Goal: Task Accomplishment & Management: Manage account settings

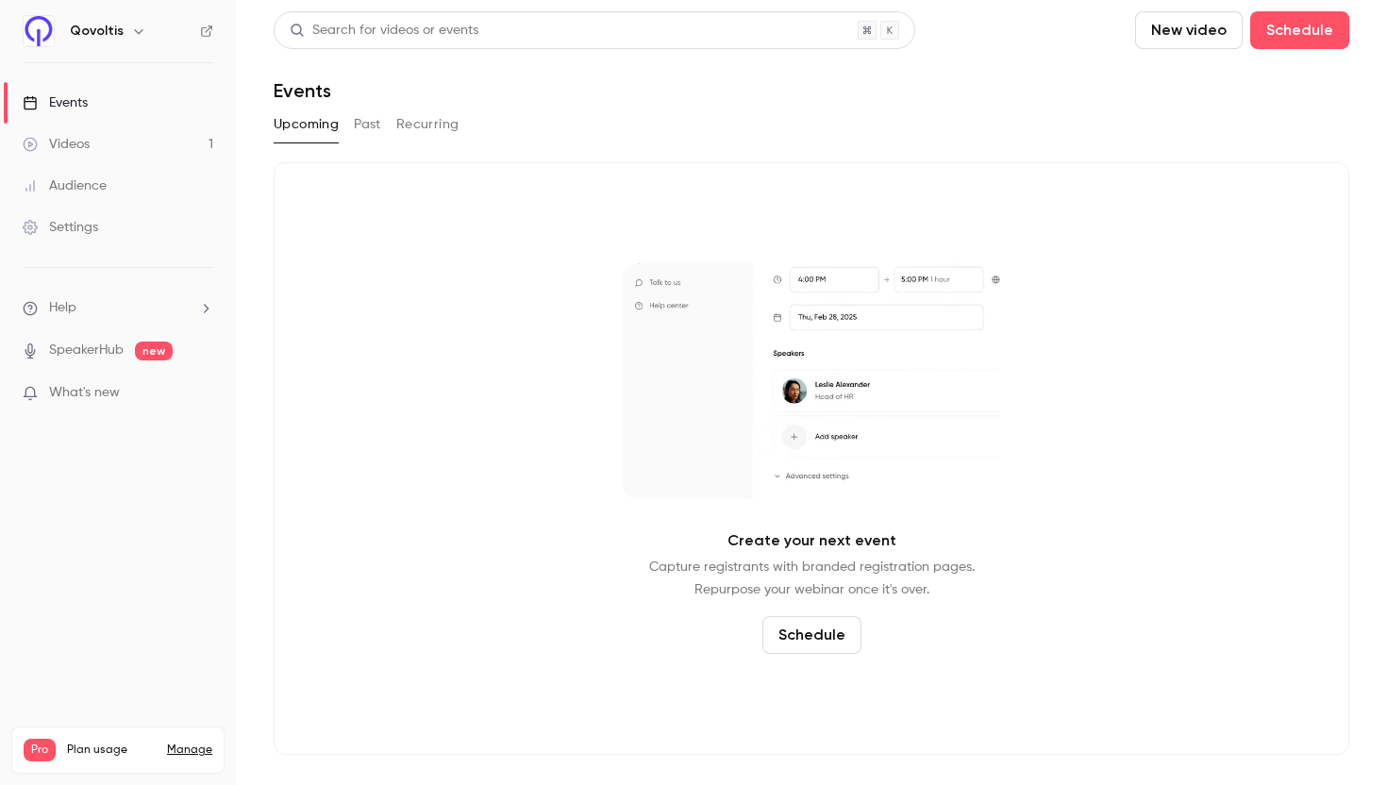
click at [365, 125] on button "Past" at bounding box center [367, 124] width 27 height 30
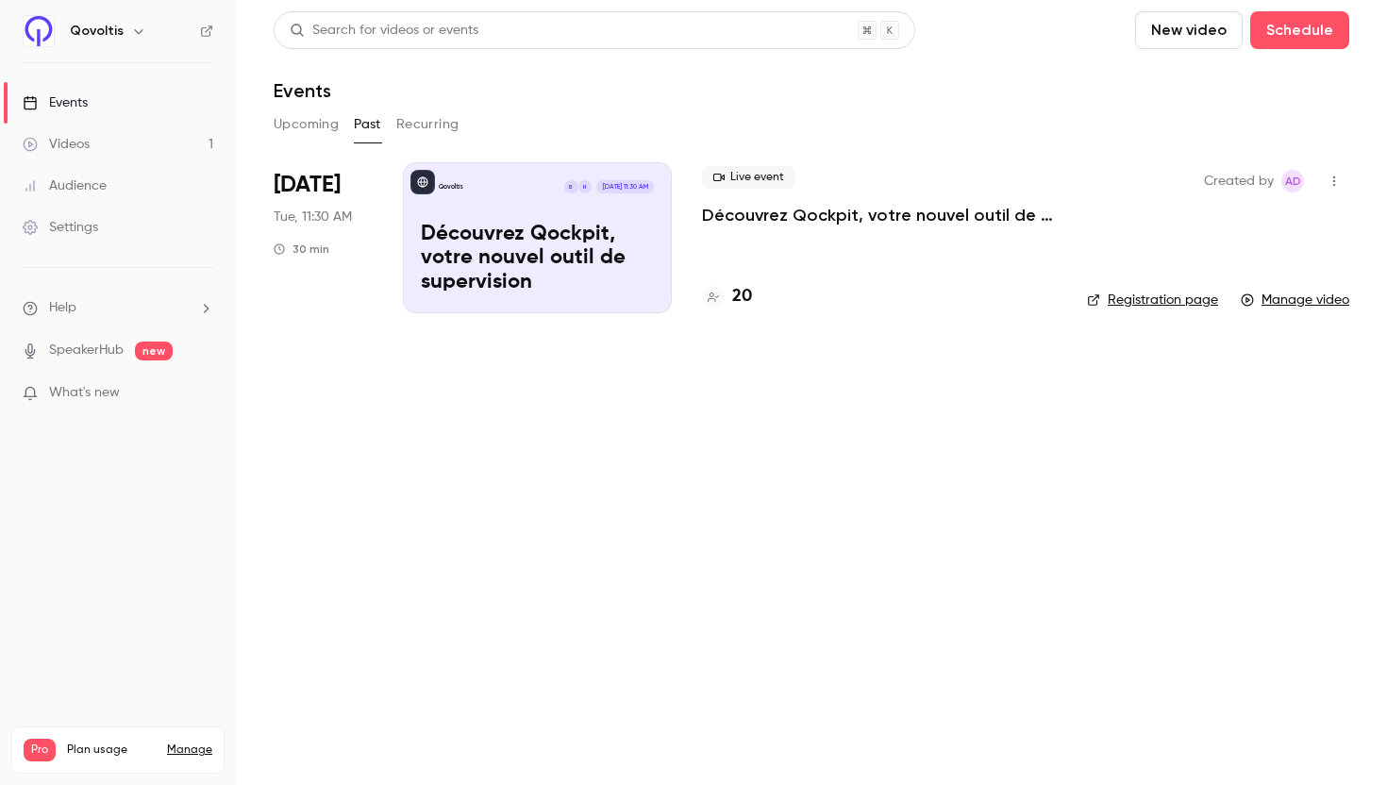
click at [157, 143] on link "Videos 1" at bounding box center [118, 145] width 236 height 42
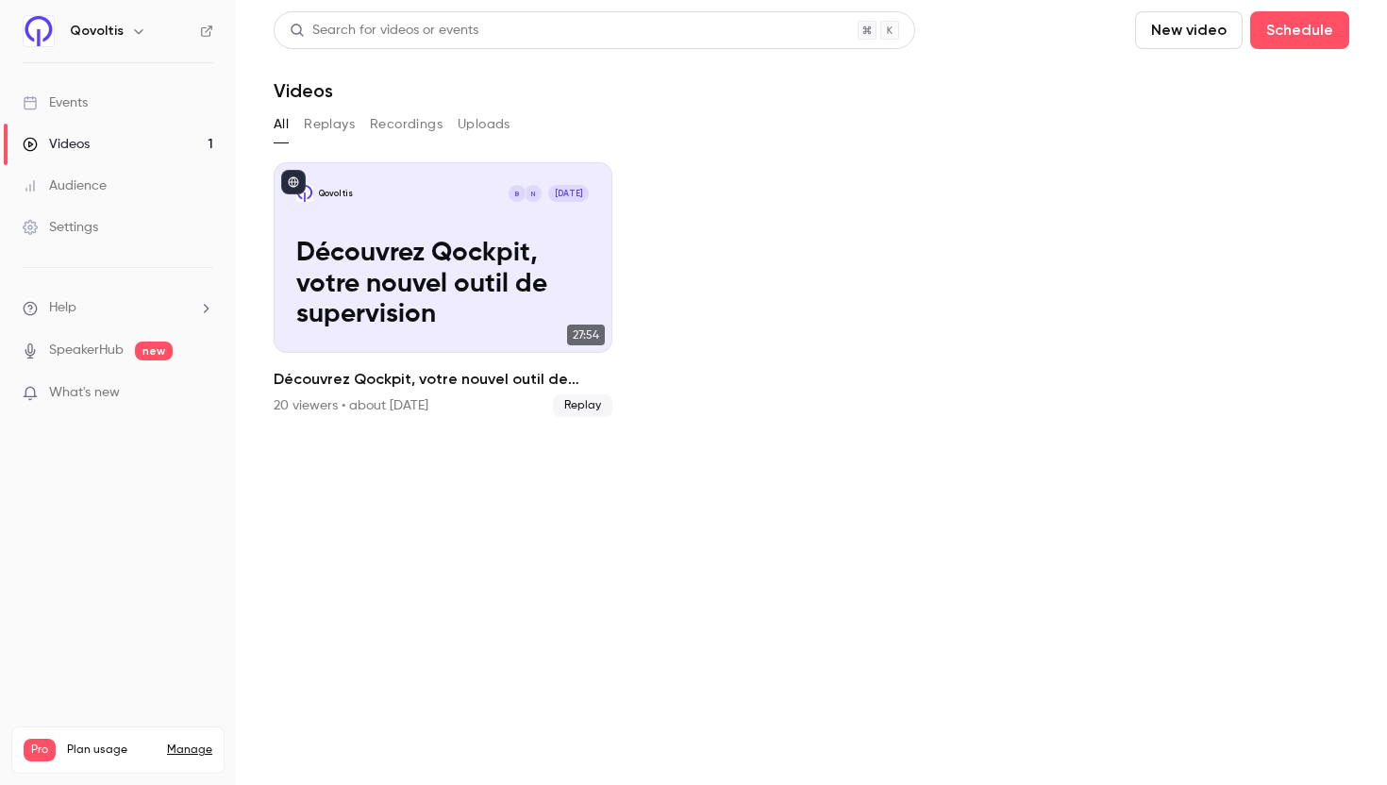
click at [120, 33] on div "Qovoltis" at bounding box center [127, 31] width 115 height 23
click at [138, 27] on icon "button" at bounding box center [138, 31] width 15 height 15
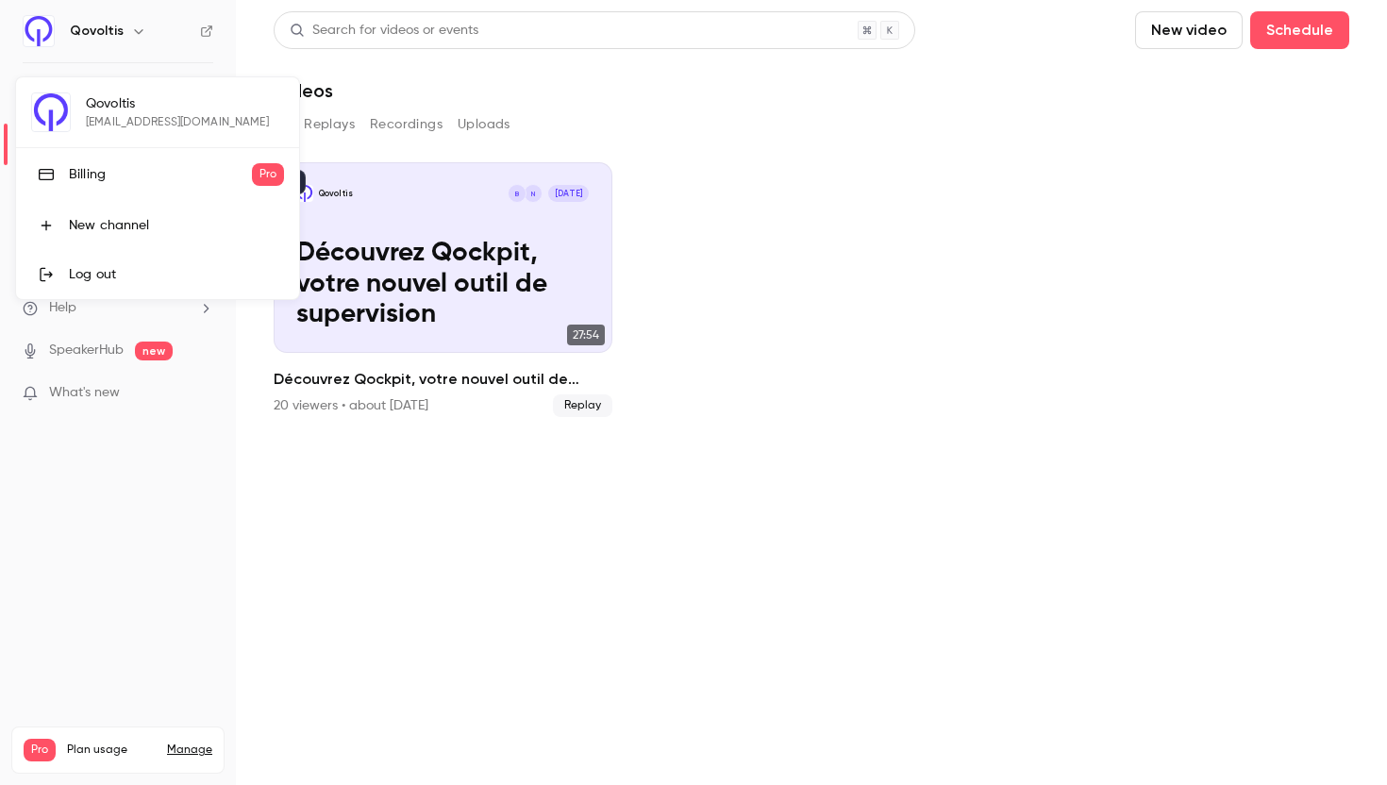
click at [84, 751] on div at bounding box center [693, 392] width 1387 height 785
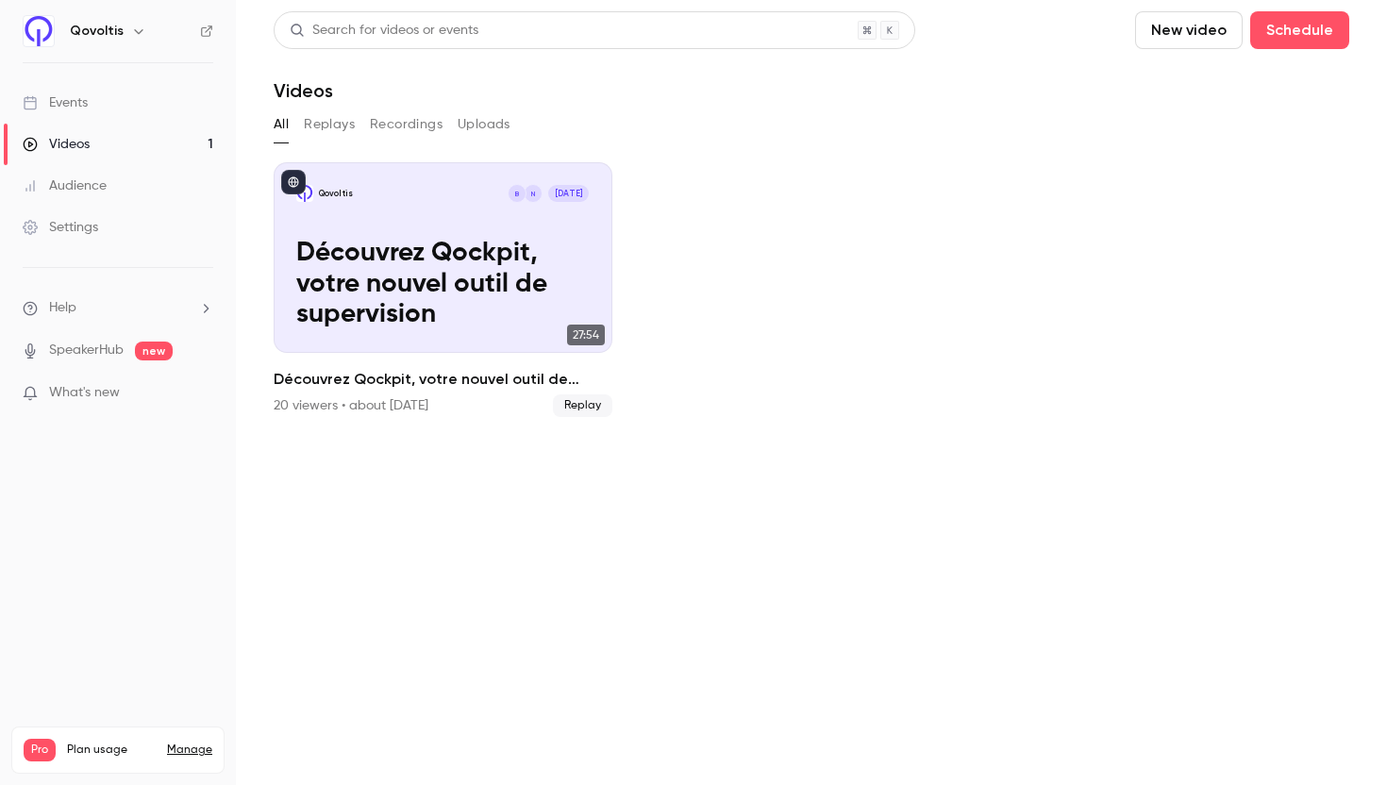
click at [131, 37] on icon "button" at bounding box center [138, 31] width 15 height 15
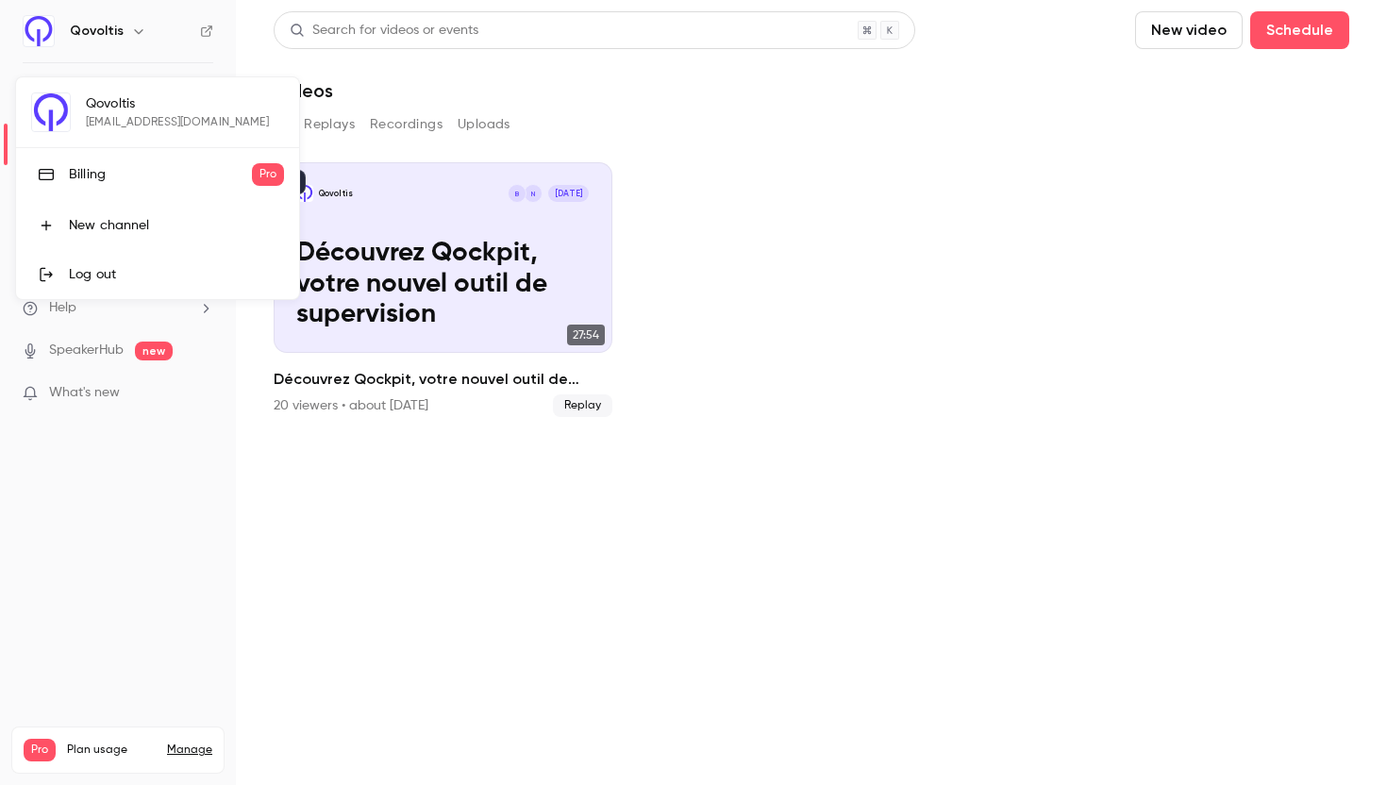
click at [72, 98] on div "Qovoltis [EMAIL_ADDRESS][DOMAIN_NAME] Billing Pro New channel Log out" at bounding box center [157, 188] width 283 height 222
click at [95, 101] on div "Qovoltis [EMAIL_ADDRESS][DOMAIN_NAME] Billing Pro New channel Log out" at bounding box center [157, 188] width 283 height 222
click at [79, 126] on div "Qovoltis [EMAIL_ADDRESS][DOMAIN_NAME] Billing Pro New channel Log out" at bounding box center [157, 188] width 283 height 222
click at [107, 173] on div "Billing" at bounding box center [160, 174] width 183 height 19
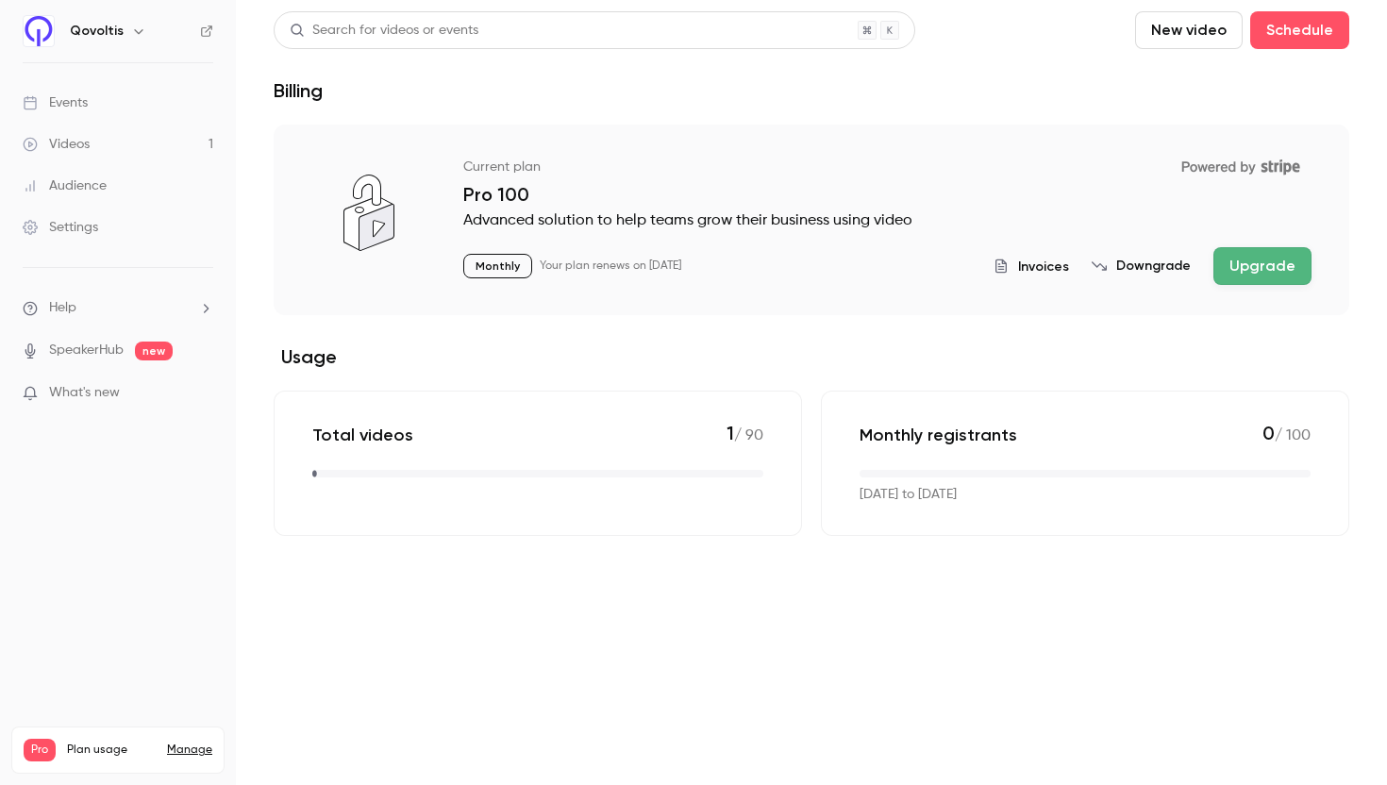
click at [103, 229] on link "Settings" at bounding box center [118, 228] width 236 height 42
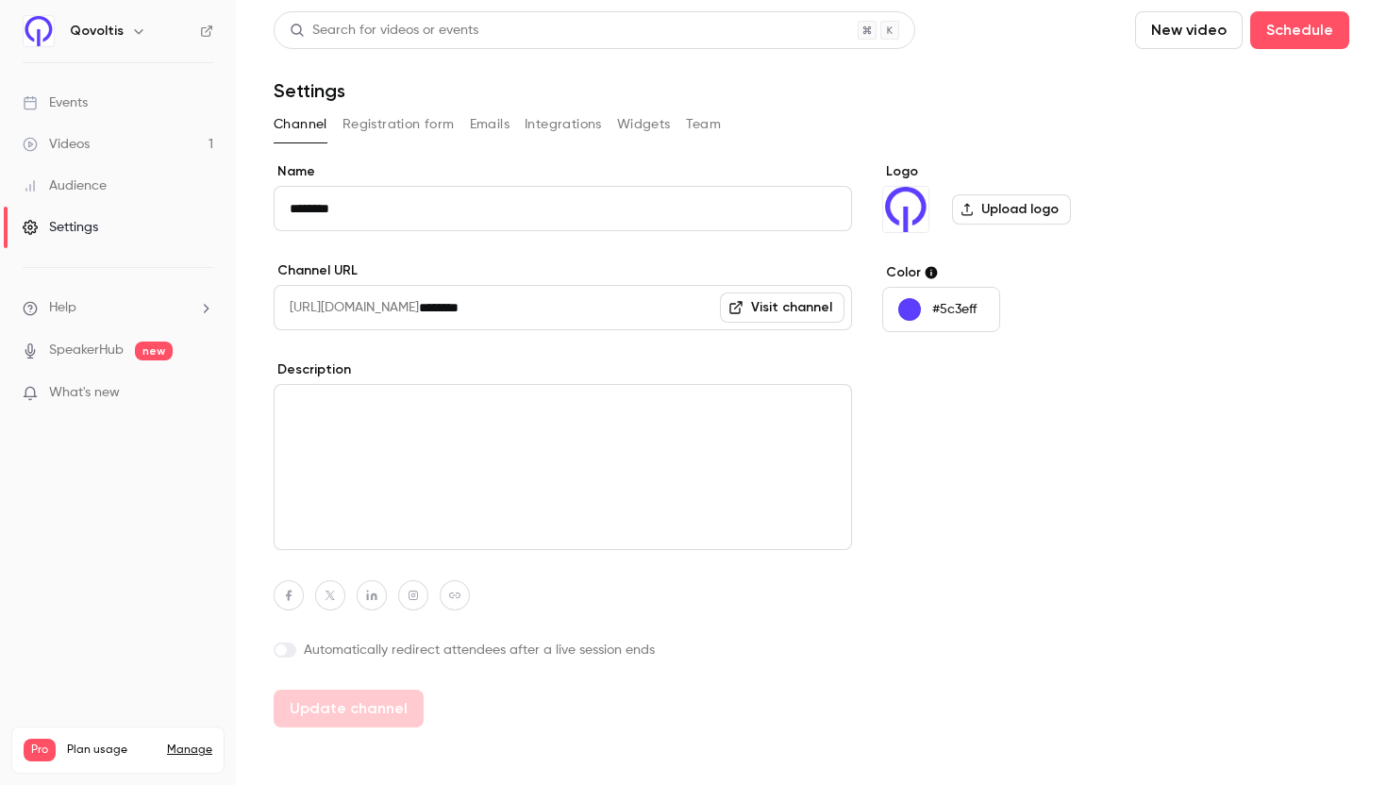
click at [538, 109] on button "Integrations" at bounding box center [563, 124] width 77 height 30
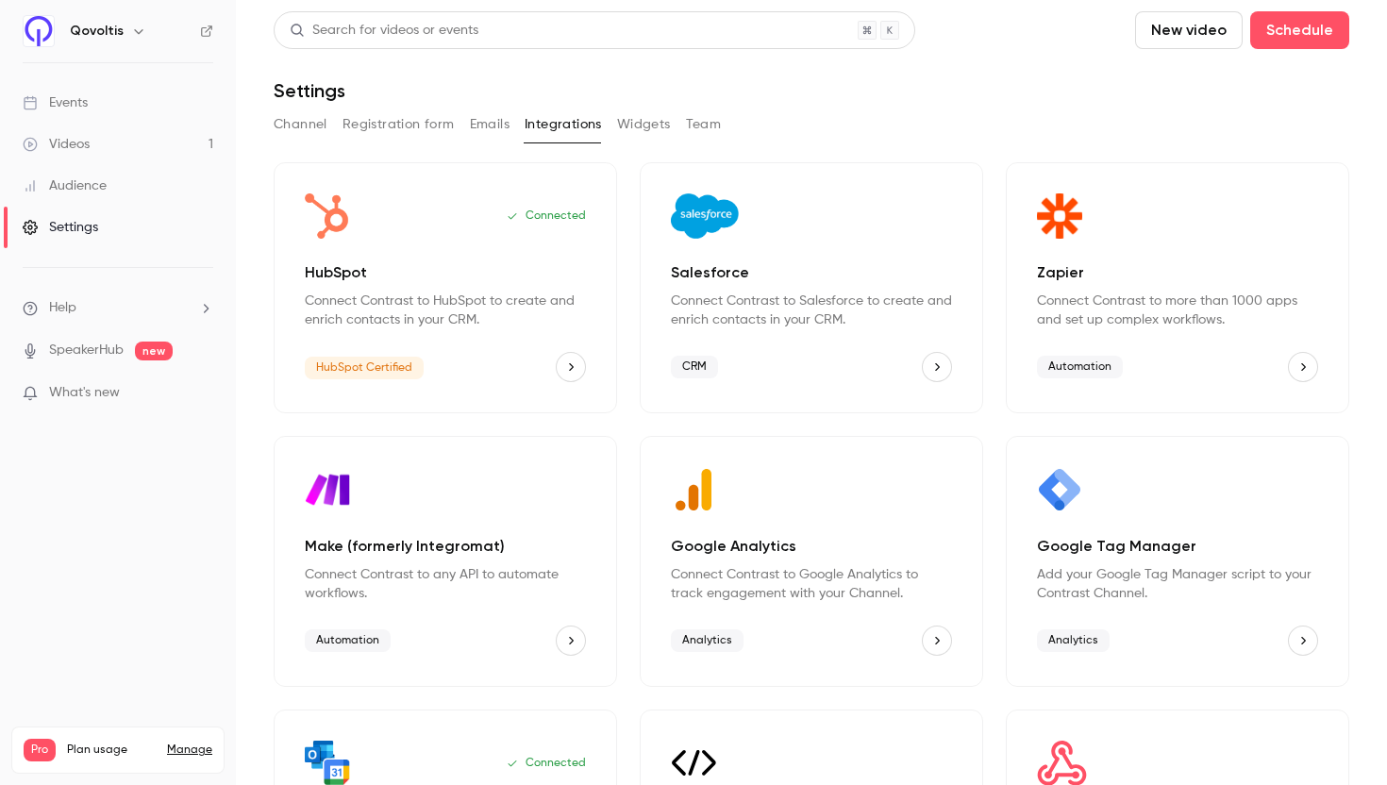
click at [627, 123] on button "Widgets" at bounding box center [644, 124] width 54 height 30
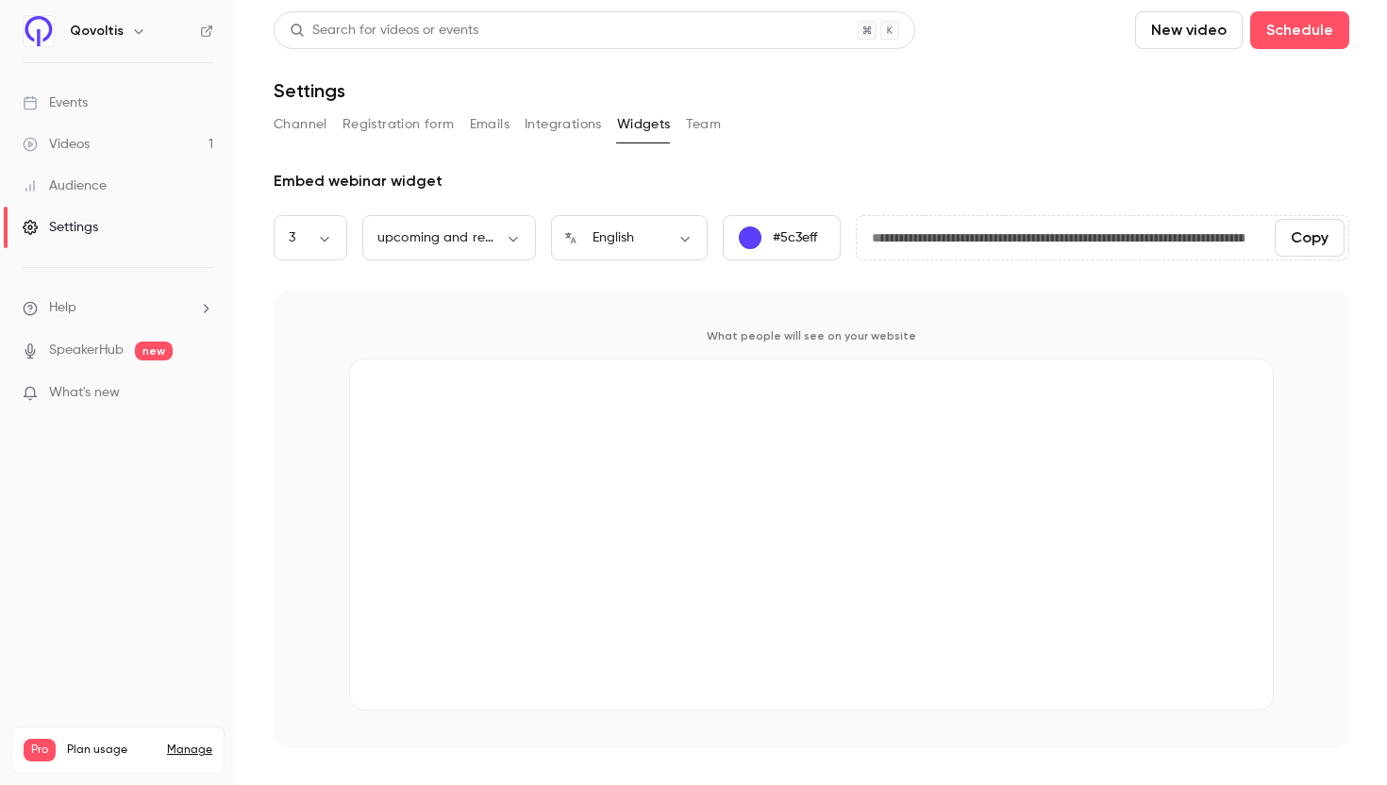
click at [697, 124] on button "Team" at bounding box center [704, 124] width 36 height 30
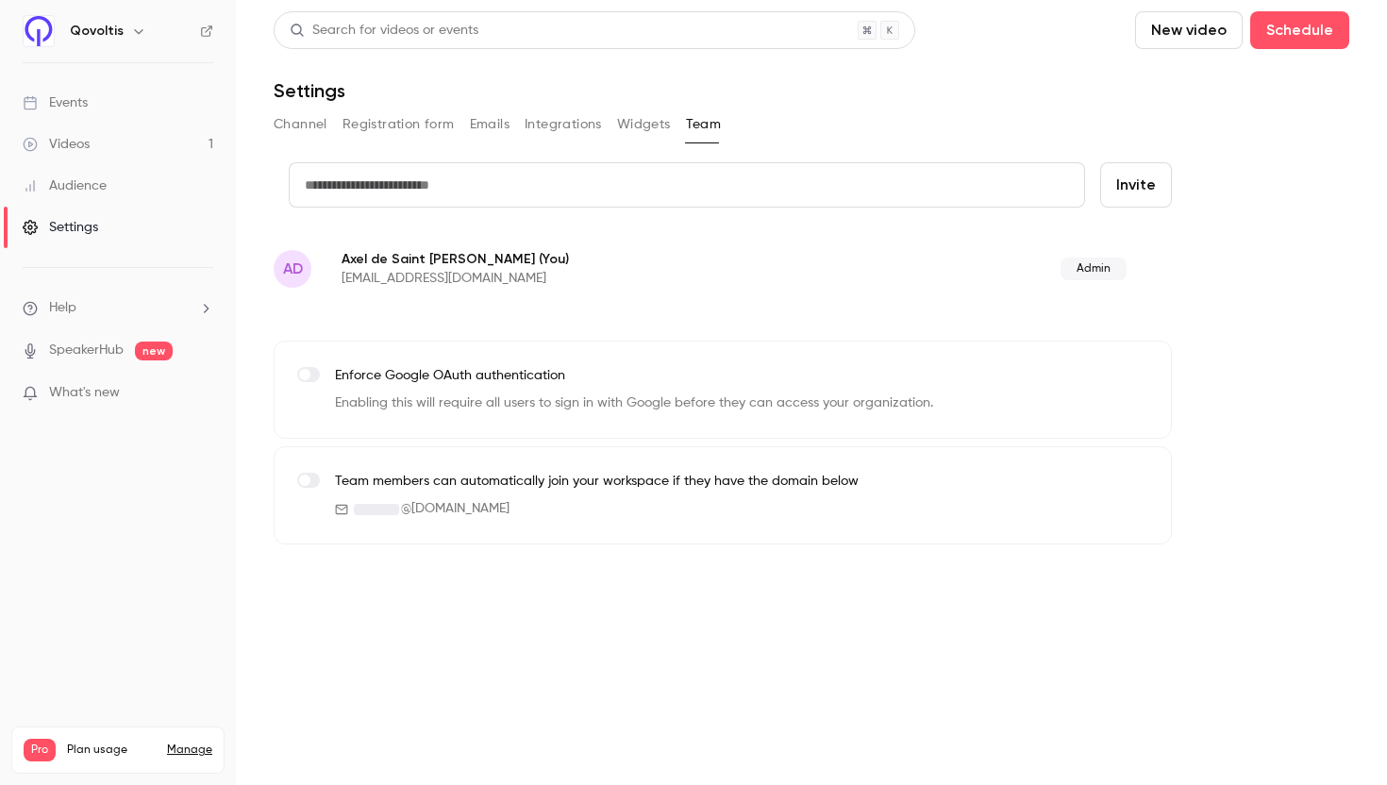
click at [310, 478] on label at bounding box center [308, 480] width 23 height 15
click at [652, 126] on button "Widgets" at bounding box center [644, 124] width 54 height 30
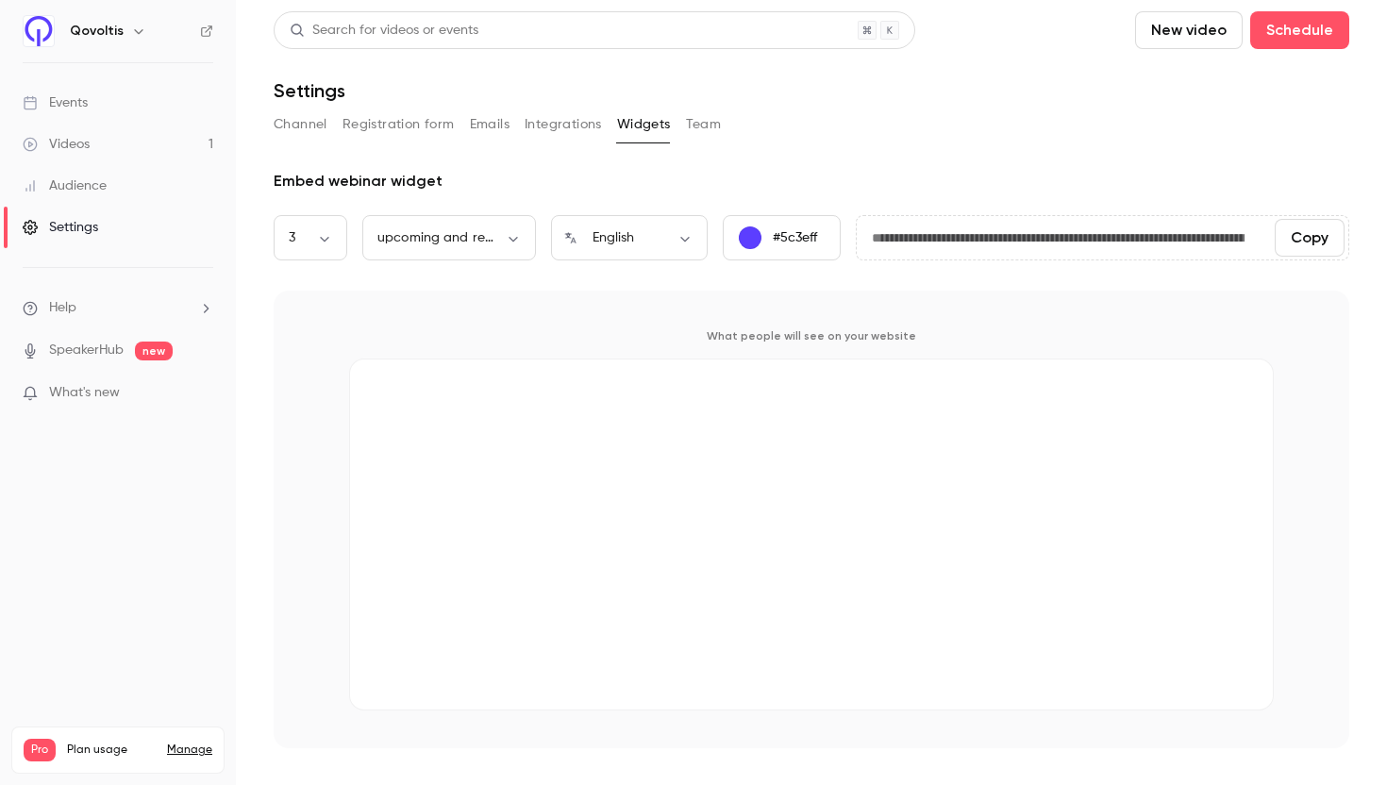
click at [695, 130] on button "Team" at bounding box center [704, 124] width 36 height 30
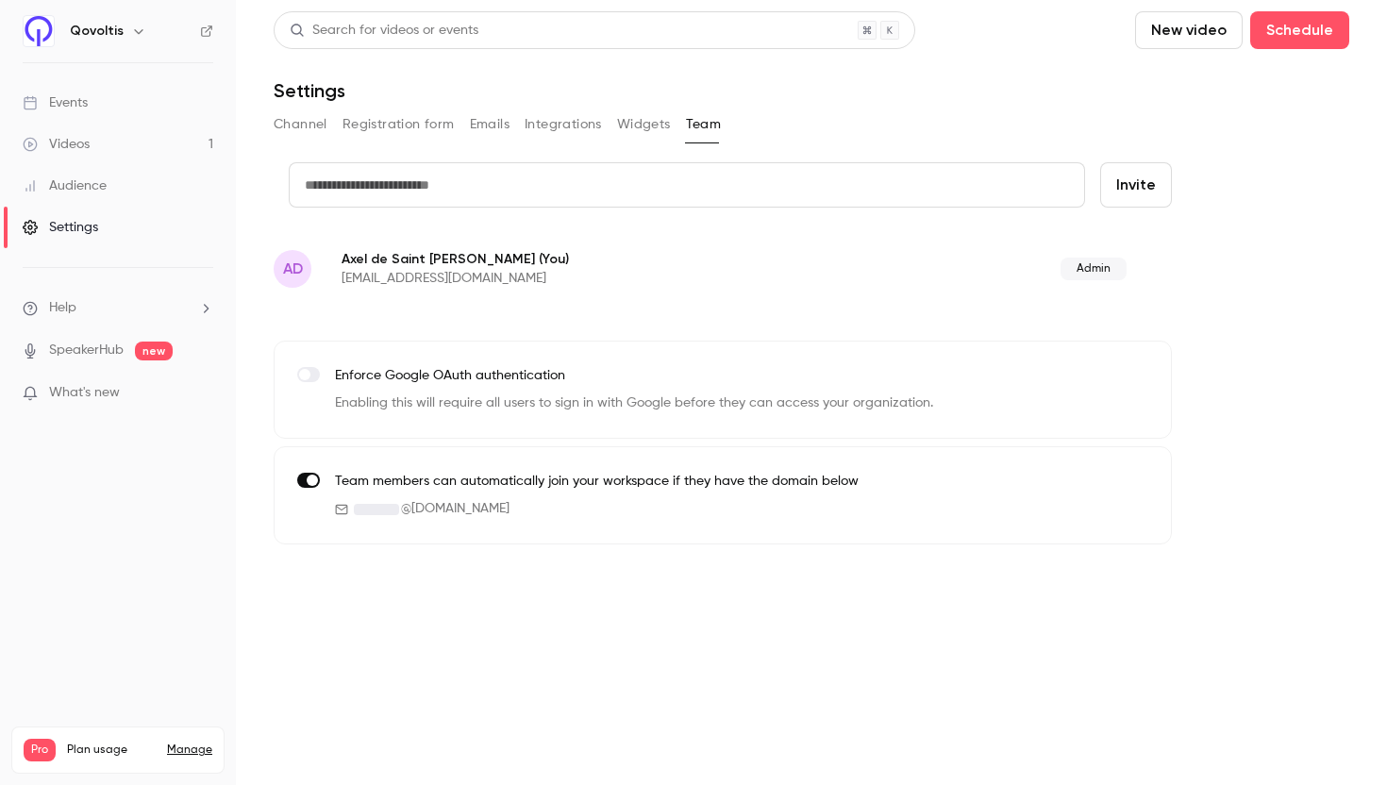
click at [86, 197] on link "Audience" at bounding box center [118, 186] width 236 height 42
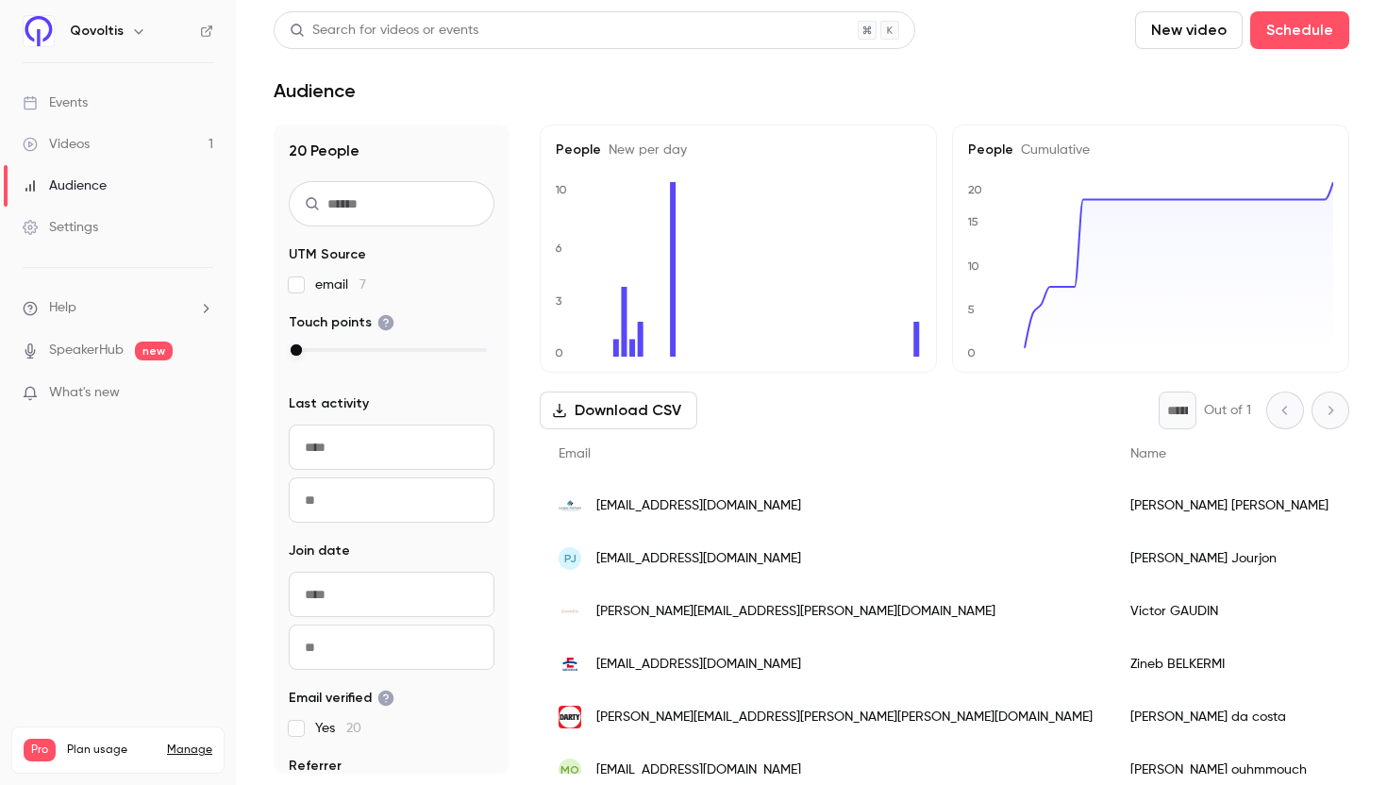
click at [95, 230] on div "Settings" at bounding box center [61, 227] width 76 height 19
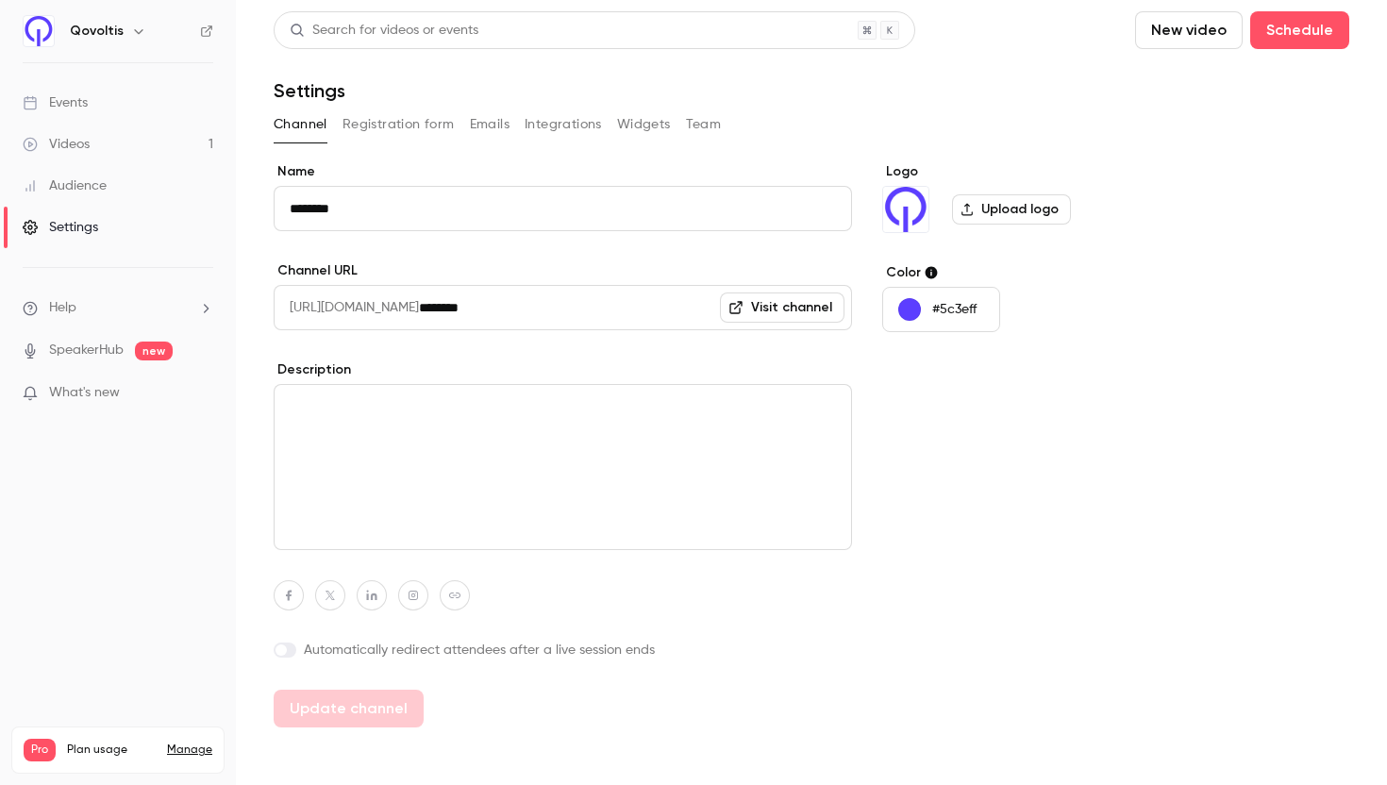
click at [99, 209] on link "Settings" at bounding box center [118, 228] width 236 height 42
click at [92, 193] on div "Audience" at bounding box center [65, 185] width 84 height 19
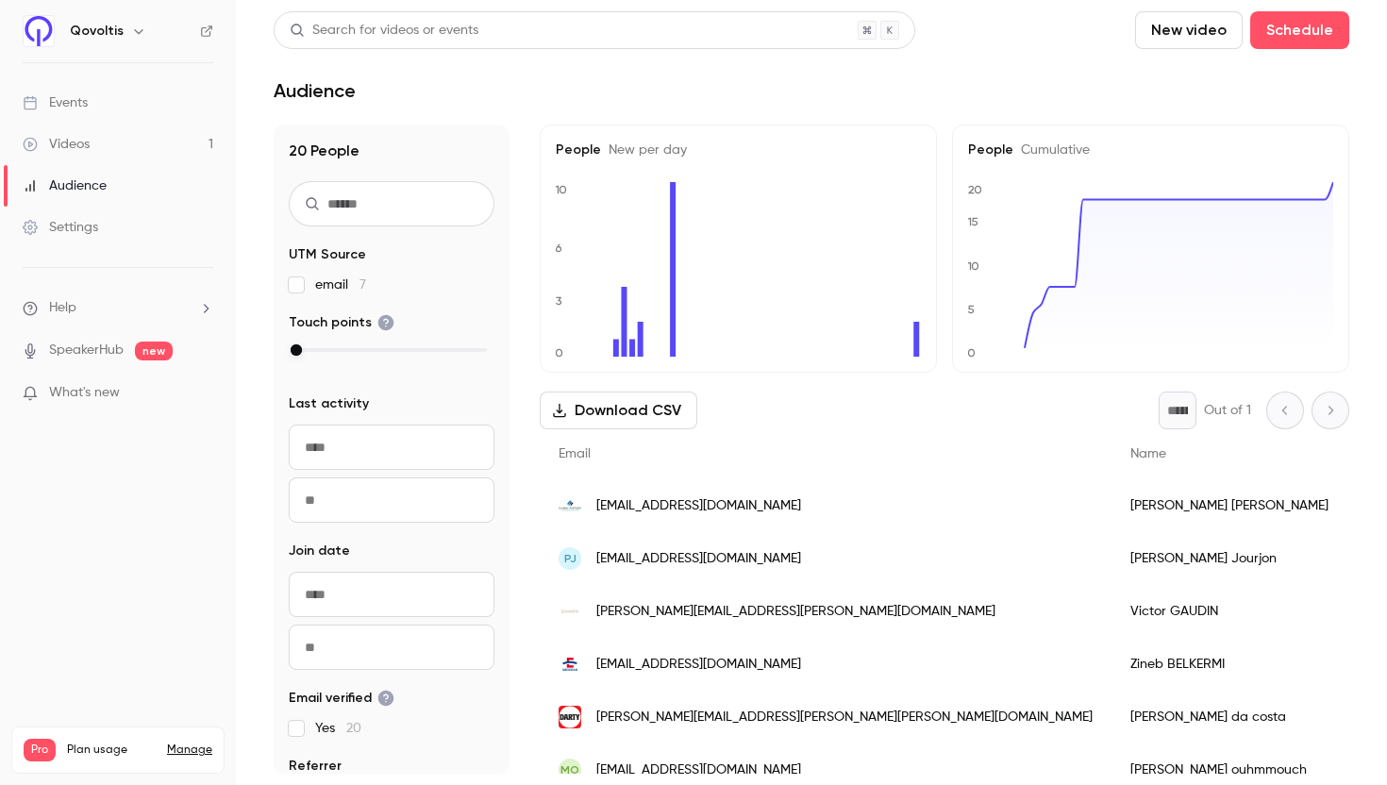
click at [80, 227] on div "Settings" at bounding box center [61, 227] width 76 height 19
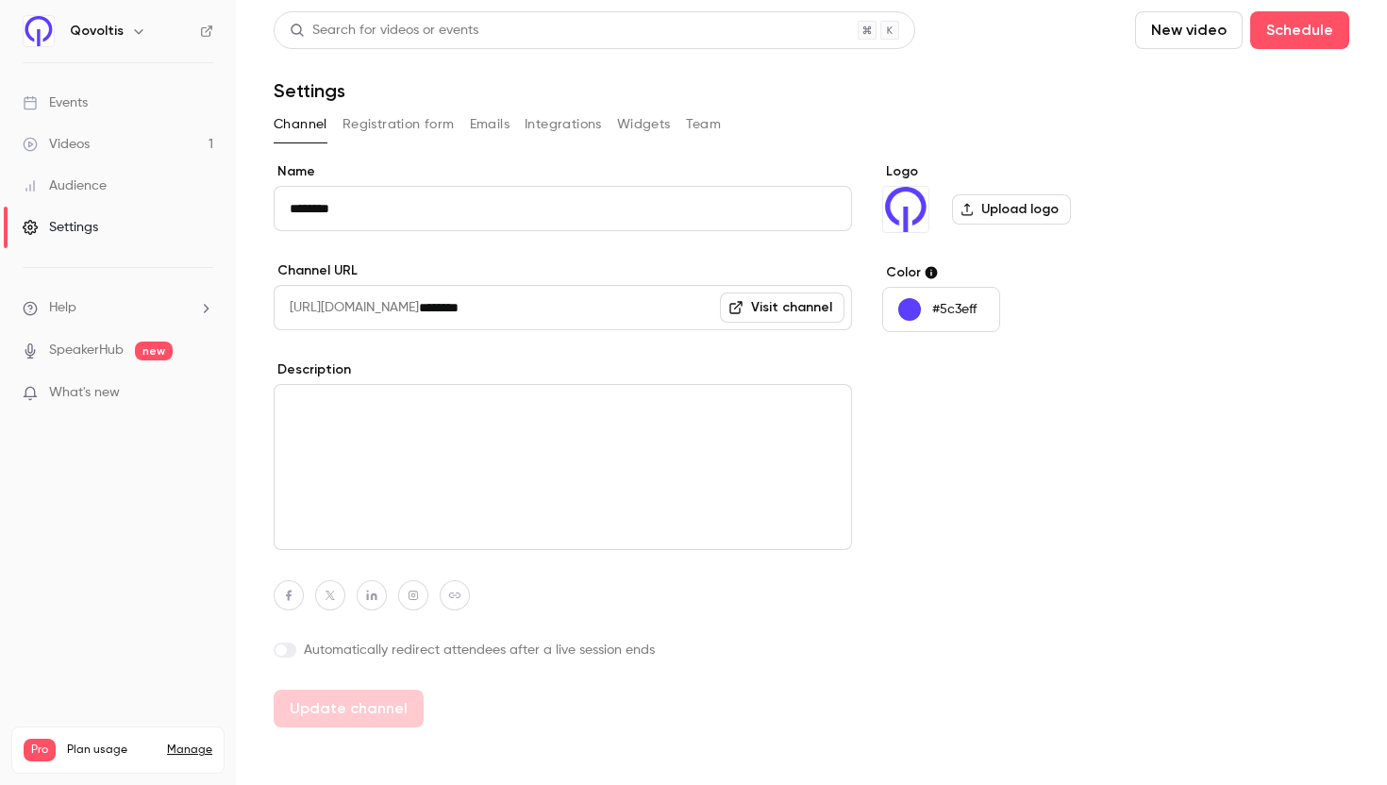
click at [648, 121] on button "Widgets" at bounding box center [644, 124] width 54 height 30
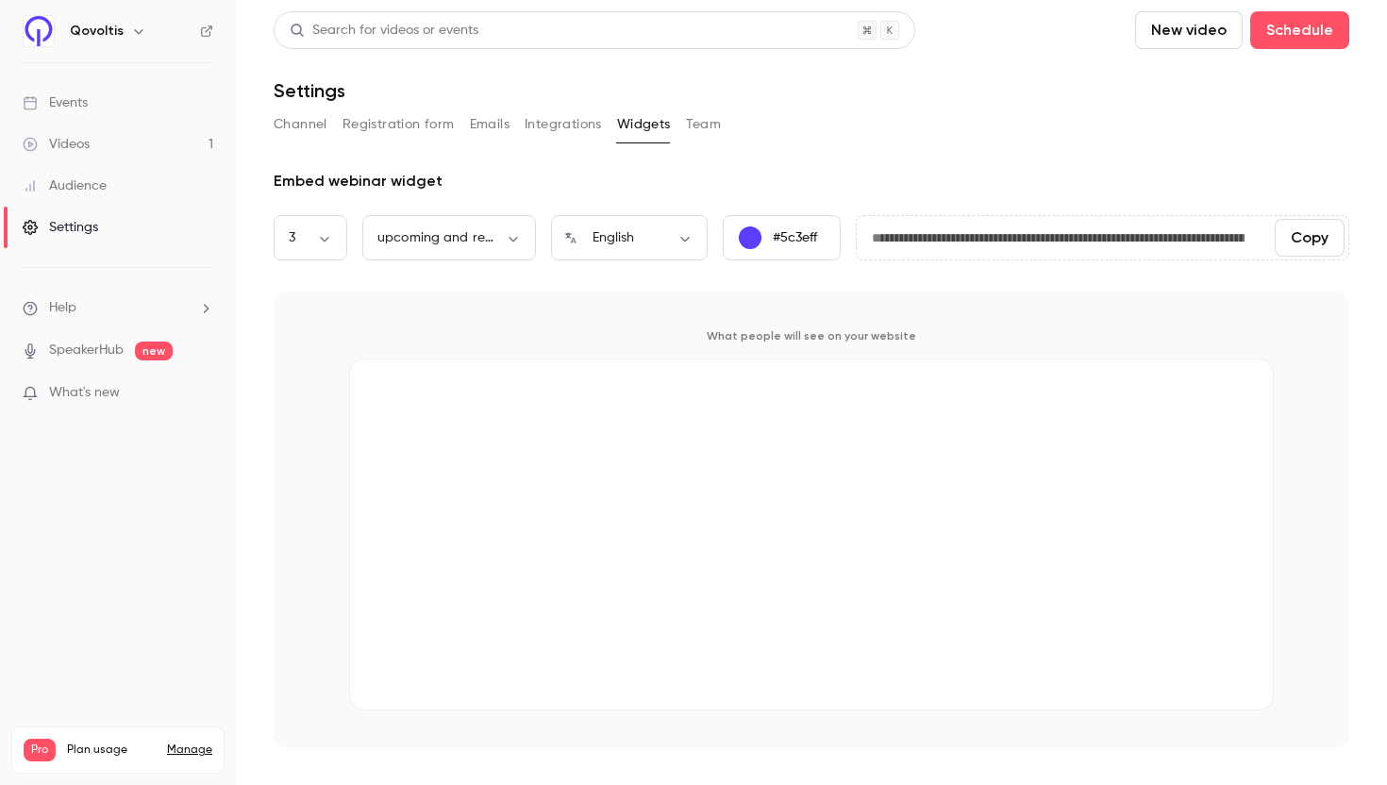
click at [697, 123] on button "Team" at bounding box center [704, 124] width 36 height 30
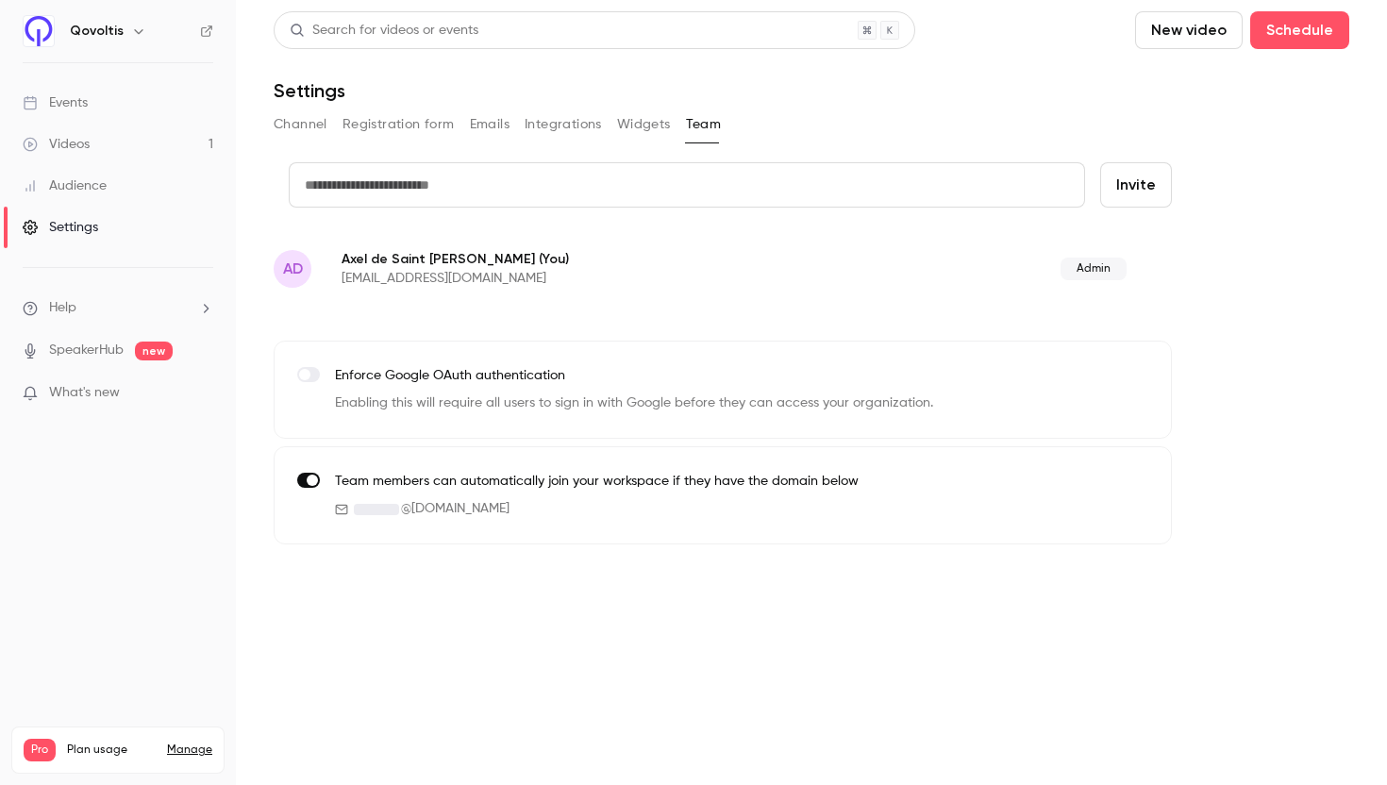
click at [734, 177] on input "text" at bounding box center [687, 184] width 797 height 45
click at [555, 197] on input "text" at bounding box center [687, 184] width 797 height 45
paste input "**********"
type input "**********"
click at [1147, 186] on button "Invite" at bounding box center [1136, 184] width 72 height 45
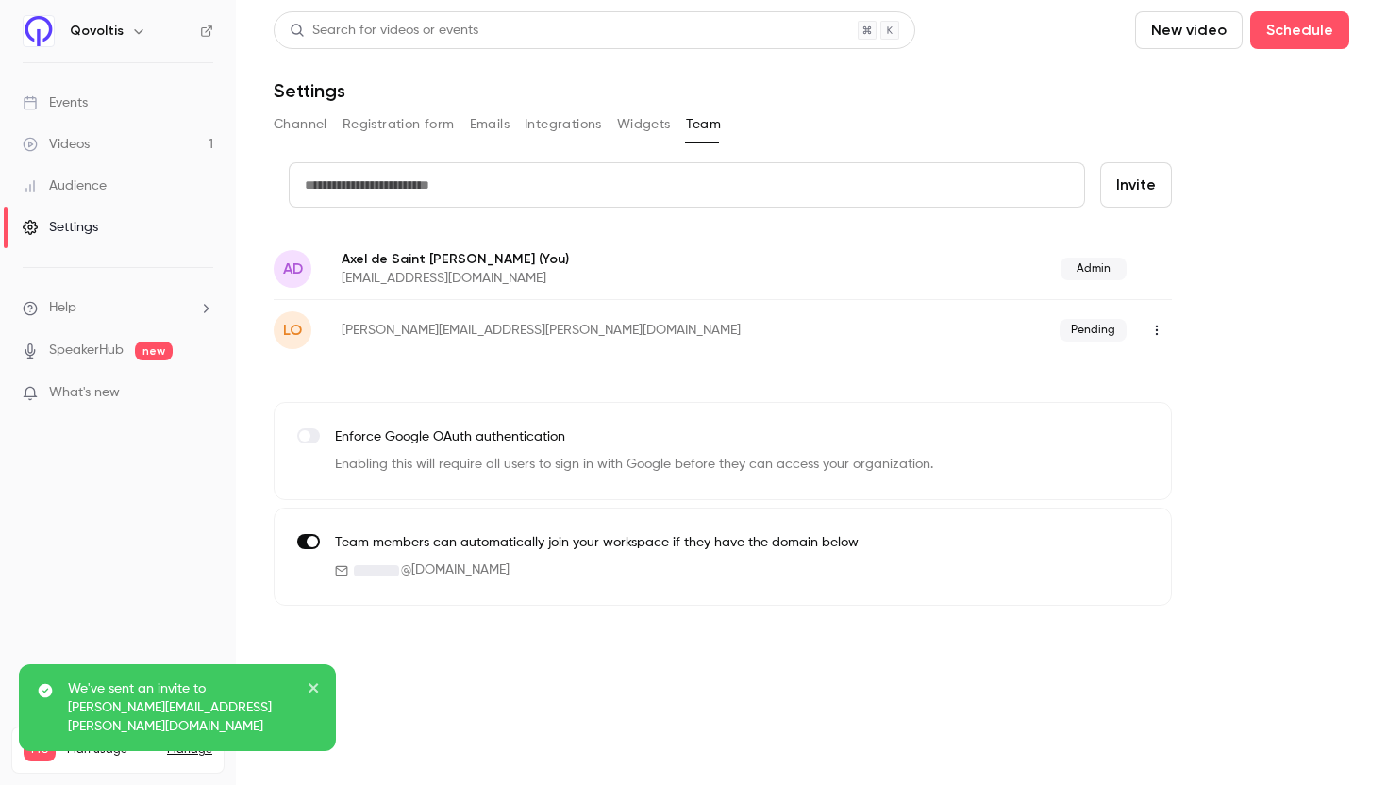
click at [1152, 330] on icon "button" at bounding box center [1157, 330] width 15 height 13
click at [1209, 314] on div at bounding box center [693, 392] width 1387 height 785
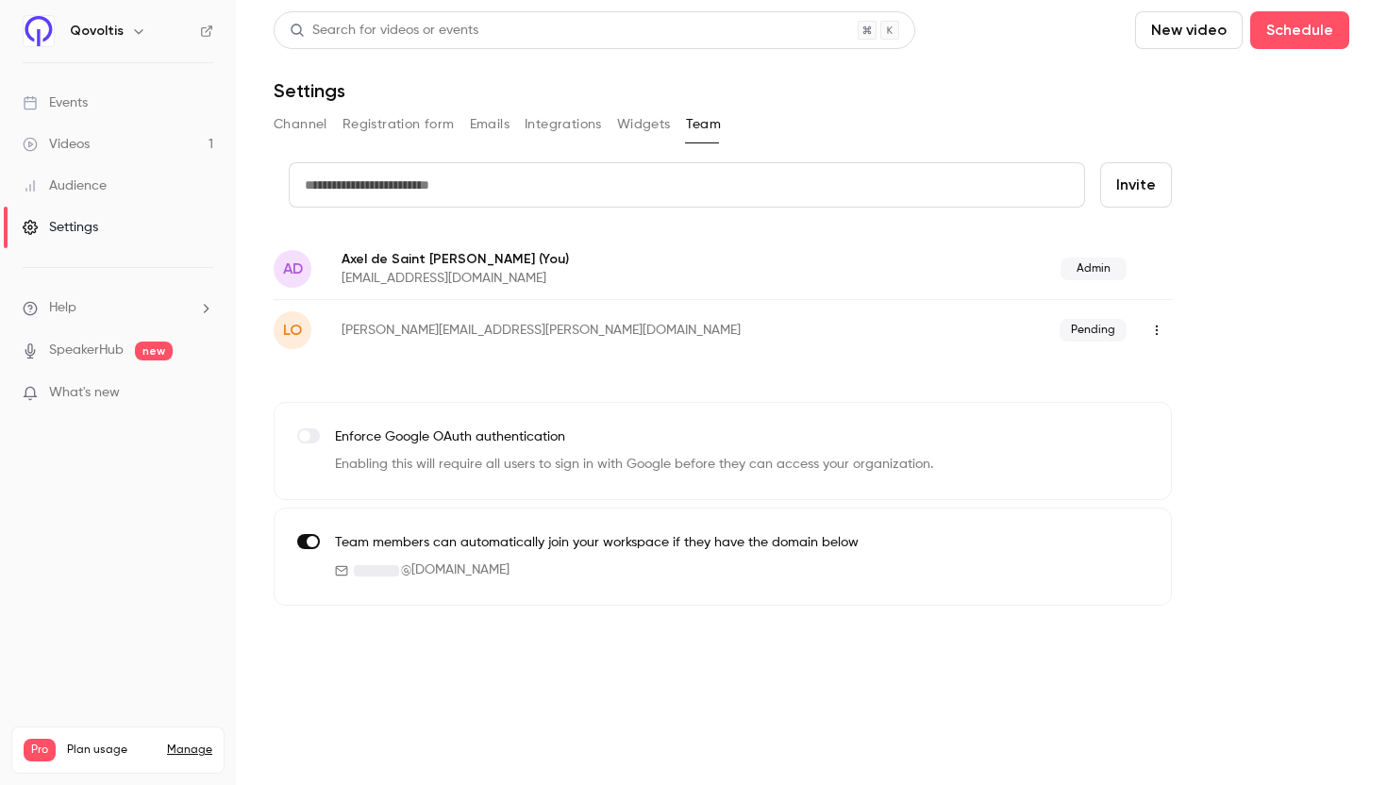
click at [103, 399] on span "What's new" at bounding box center [84, 393] width 71 height 20
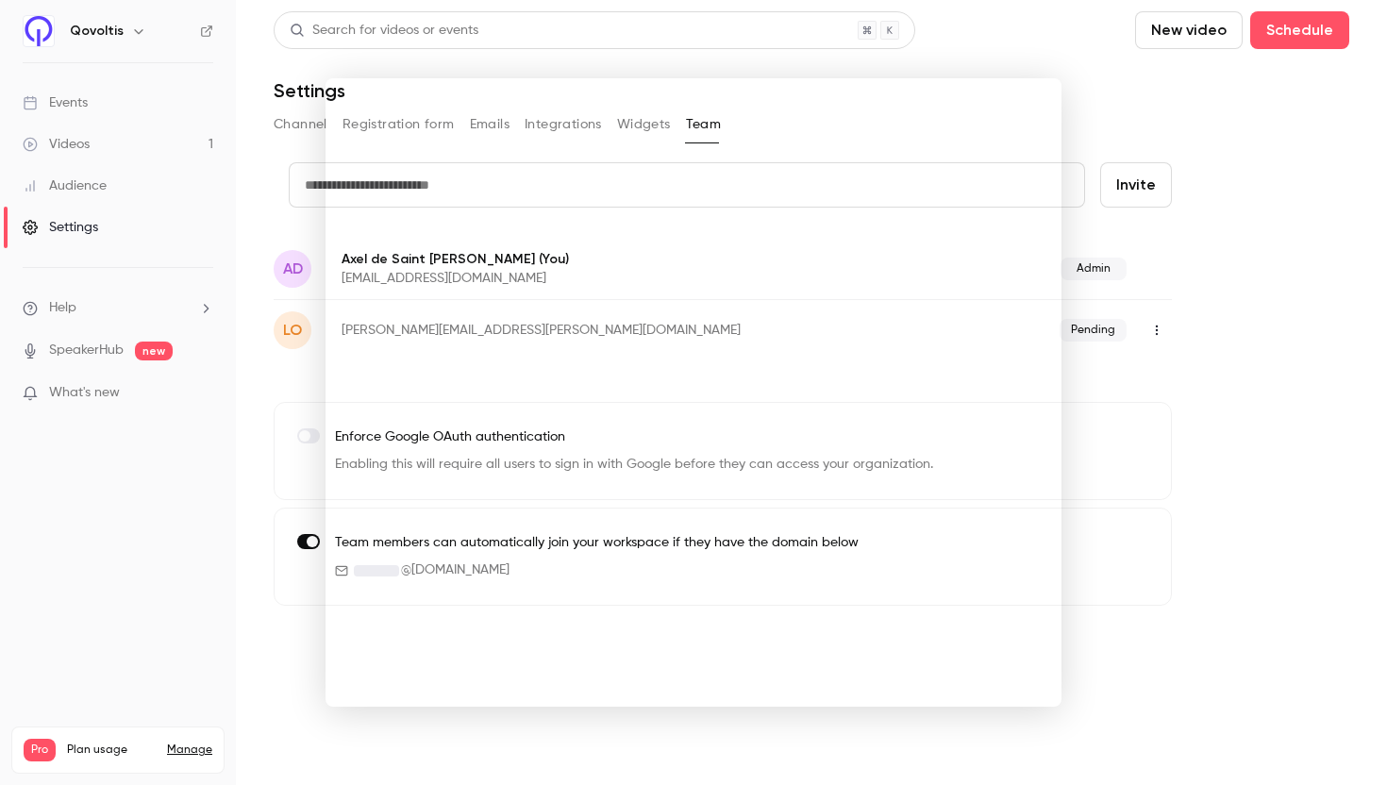
click at [1116, 141] on div at bounding box center [693, 392] width 1387 height 785
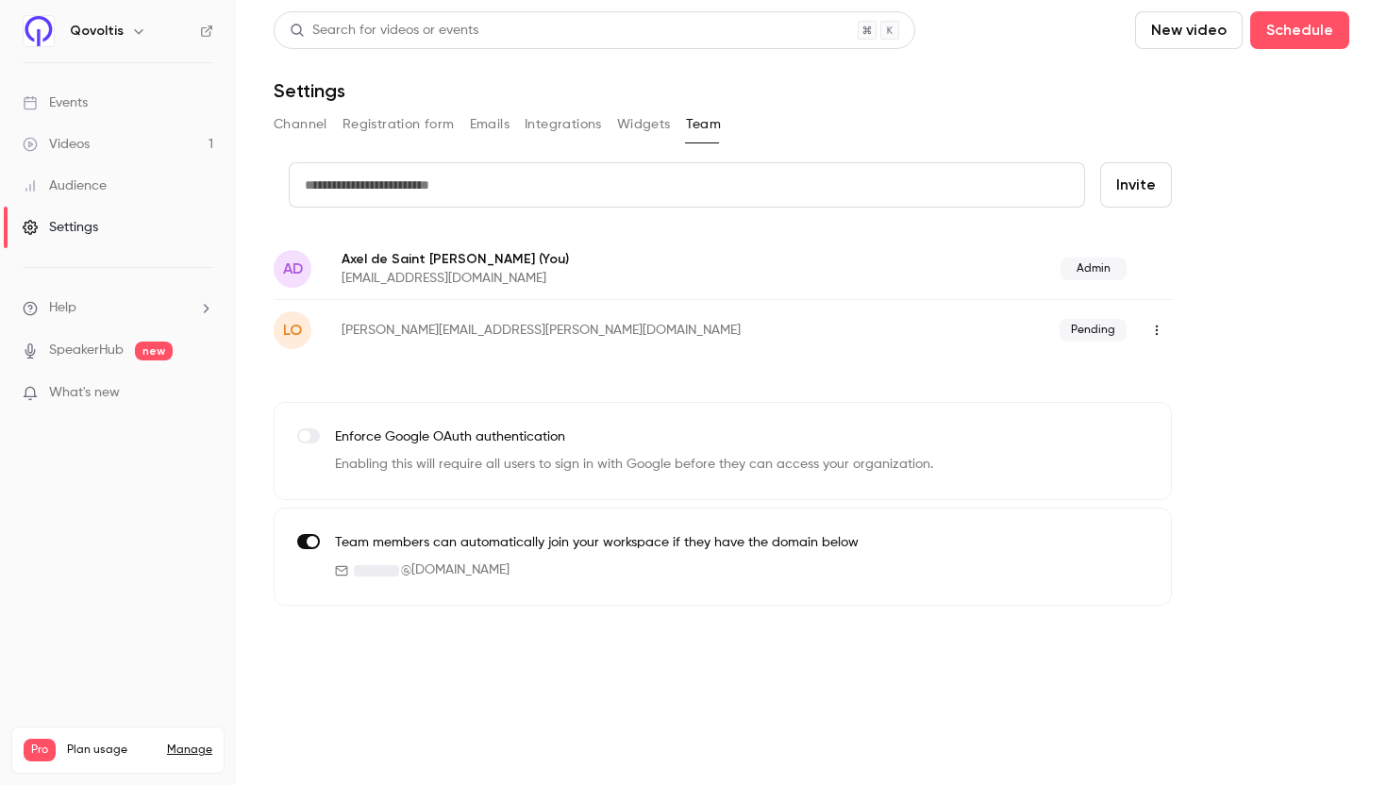
click at [296, 119] on button "Channel" at bounding box center [301, 124] width 54 height 30
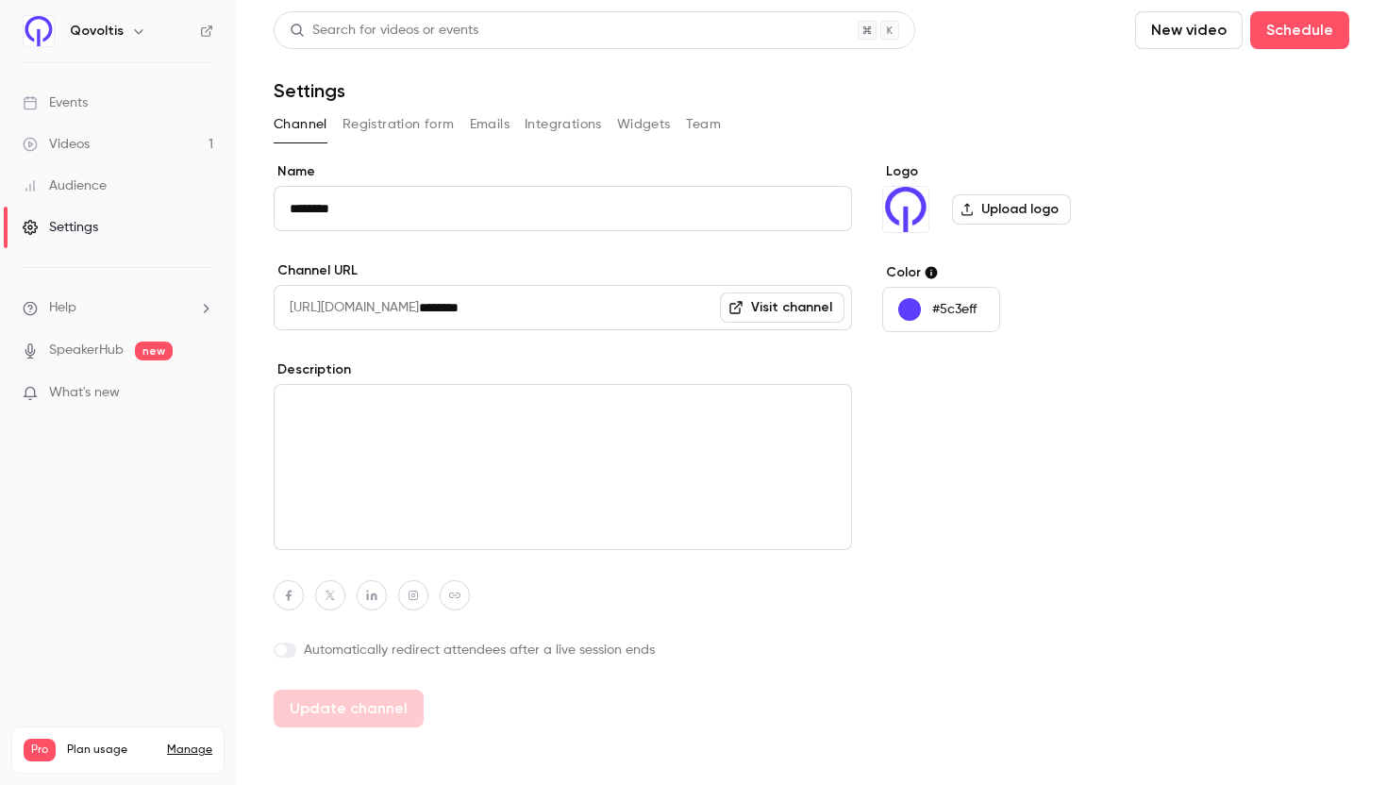
click at [133, 107] on link "Events" at bounding box center [118, 103] width 236 height 42
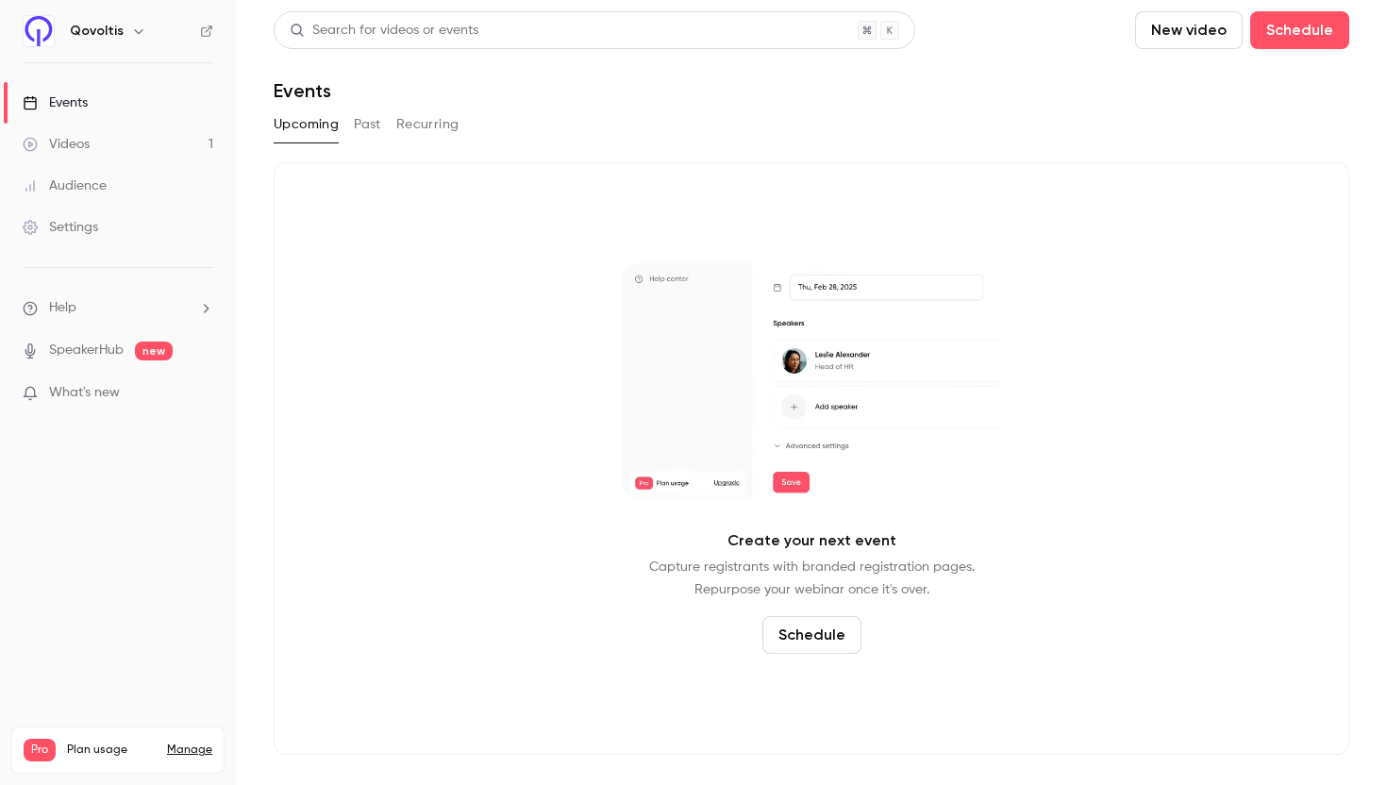
click at [372, 136] on button "Past" at bounding box center [367, 124] width 27 height 30
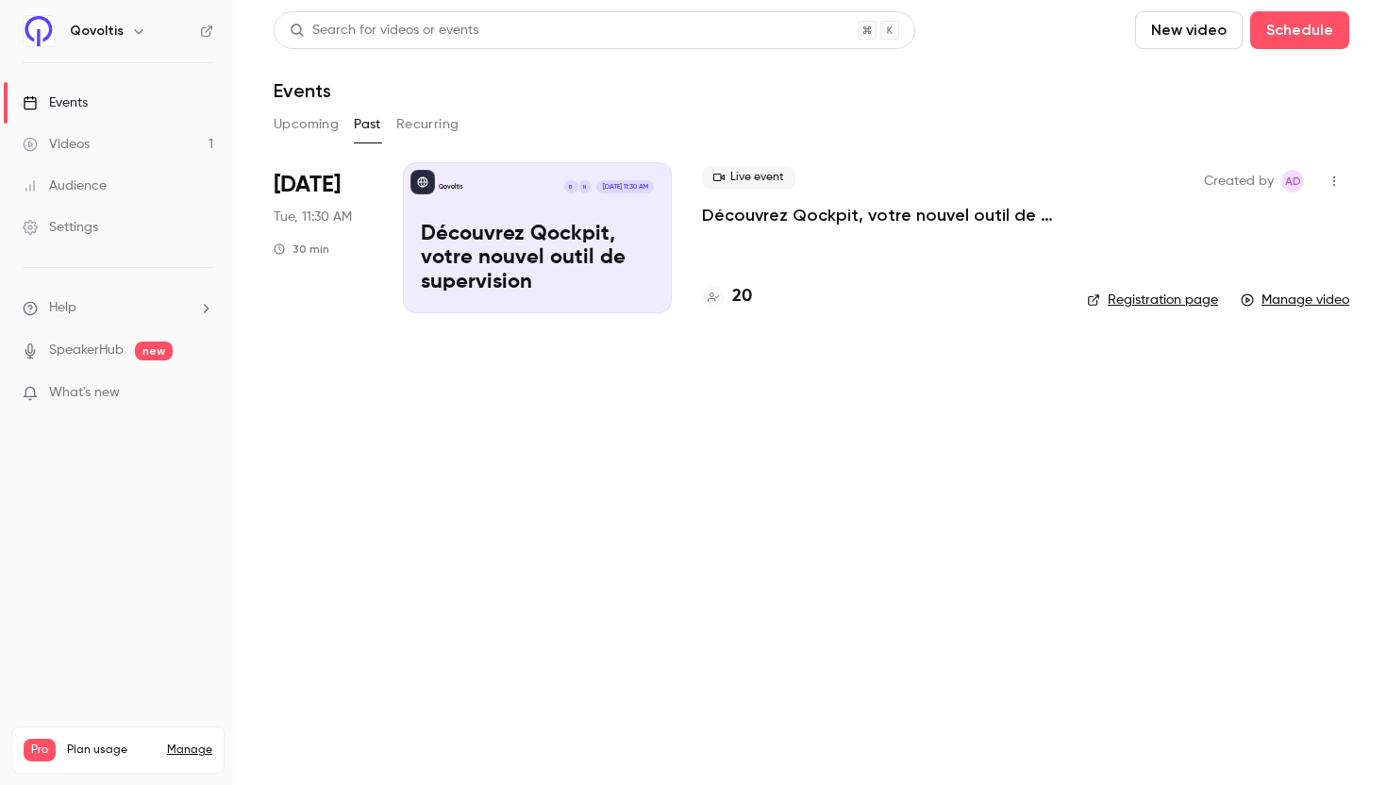
click at [298, 123] on button "Upcoming" at bounding box center [306, 124] width 65 height 30
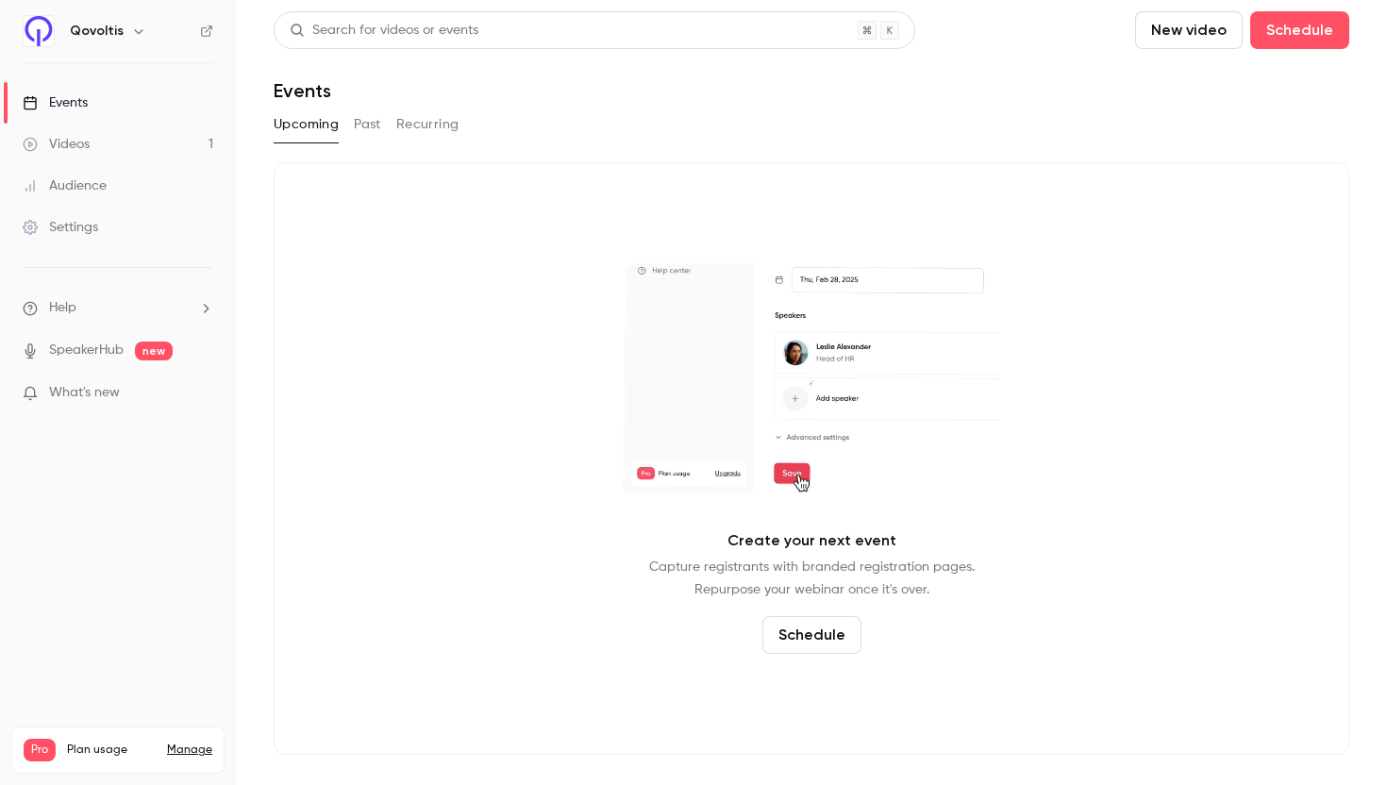
click at [947, 237] on div "Create your next event Capture registrants with branded registration pages. Rep…" at bounding box center [812, 458] width 1076 height 593
